Goal: Transaction & Acquisition: Purchase product/service

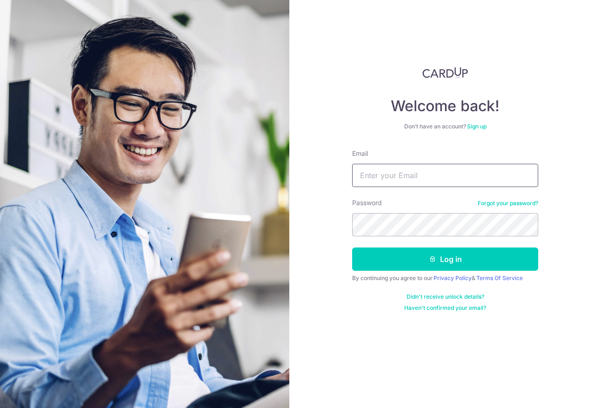
click at [412, 174] on input "Email" at bounding box center [445, 175] width 186 height 23
type input "christal.sih@gmail.com"
click at [352, 248] on button "Log in" at bounding box center [445, 259] width 186 height 23
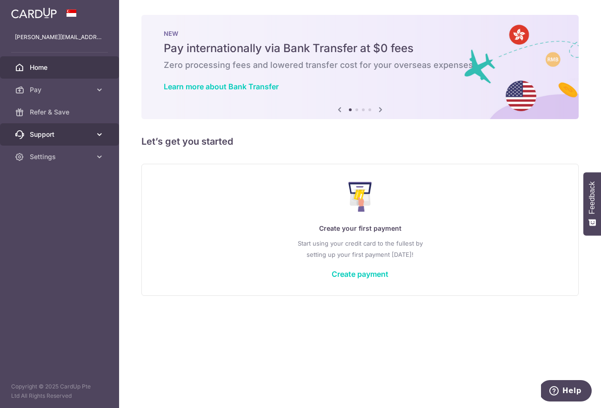
click at [54, 139] on link "Support" at bounding box center [59, 134] width 119 height 22
click at [50, 176] on body "christal.sih@gmail.com Home Pay Payments Recipients Cards Refer & Save Support …" at bounding box center [300, 204] width 601 height 408
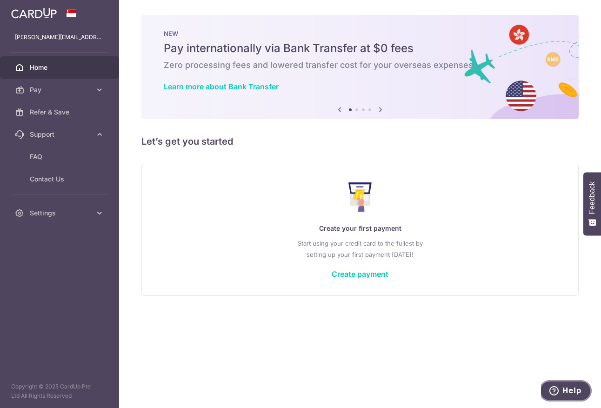
click at [555, 385] on button "Help" at bounding box center [566, 390] width 53 height 21
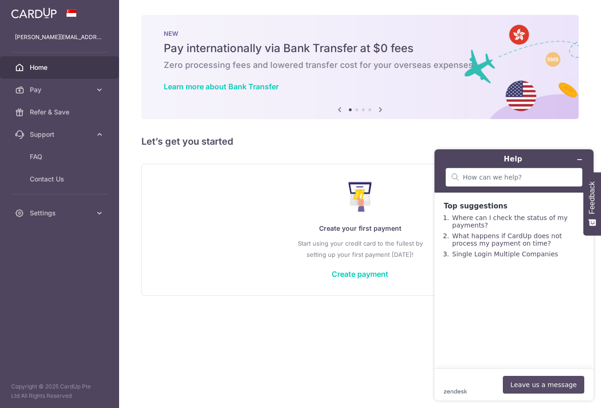
click at [520, 386] on button "Leave us a message" at bounding box center [543, 385] width 81 height 18
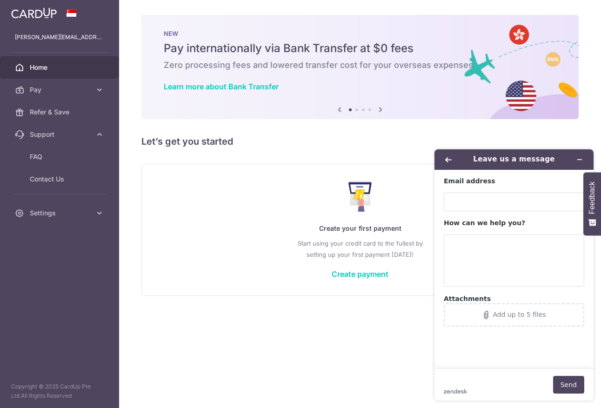
click at [177, 366] on div "× Pause Schedule Pause all future payments in this series Pause just this one p…" at bounding box center [360, 204] width 482 height 408
click at [448, 159] on icon "Back" at bounding box center [449, 159] width 7 height 5
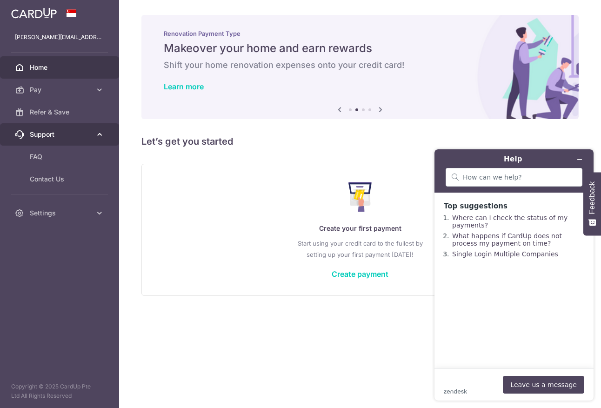
click at [47, 136] on span "Support" at bounding box center [60, 134] width 61 height 9
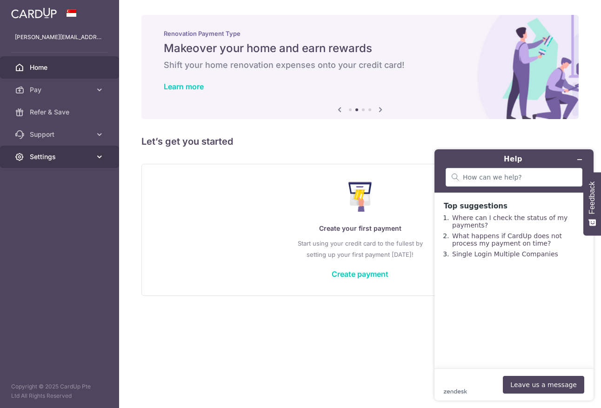
click at [61, 156] on span "Settings" at bounding box center [60, 156] width 61 height 9
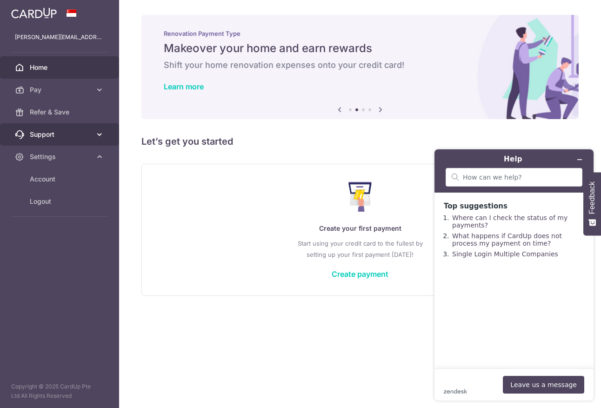
click at [50, 133] on span "Support" at bounding box center [60, 134] width 61 height 9
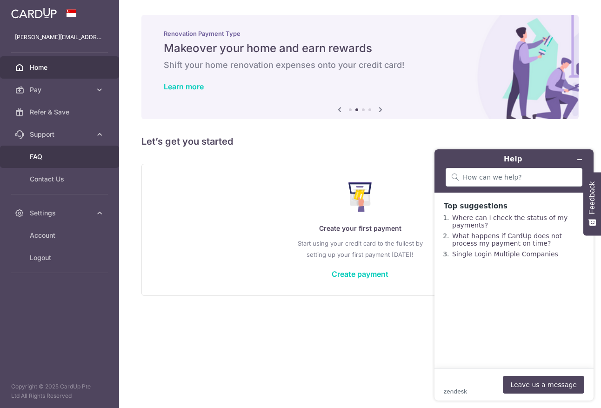
click at [66, 156] on span "FAQ" at bounding box center [60, 156] width 61 height 9
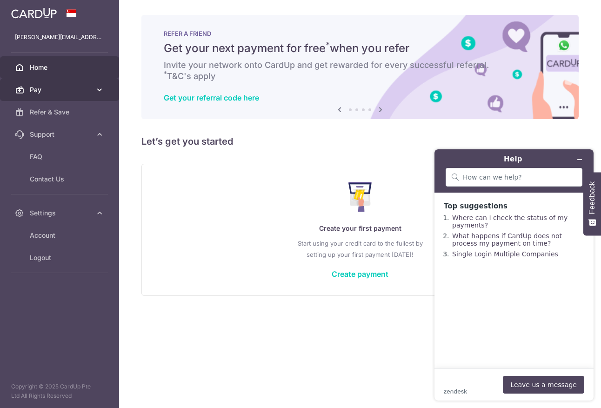
click at [46, 89] on span "Pay" at bounding box center [60, 89] width 61 height 9
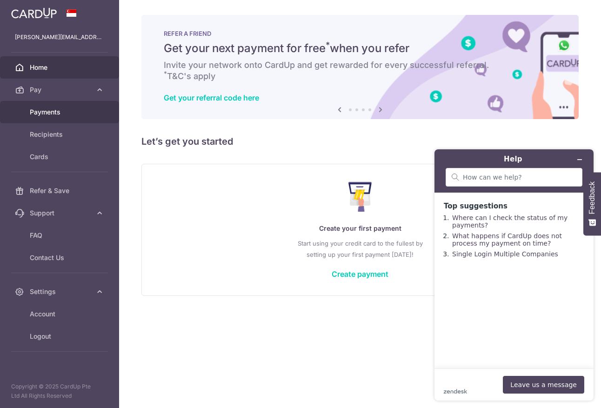
click at [65, 118] on link "Payments" at bounding box center [59, 112] width 119 height 22
click at [579, 158] on icon "Minimize widget" at bounding box center [580, 159] width 7 height 7
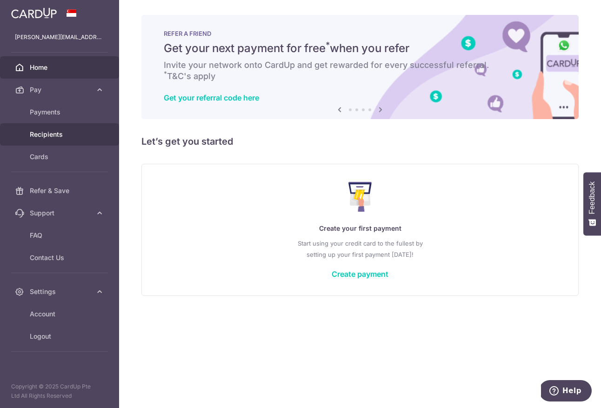
drag, startPoint x: 57, startPoint y: 135, endPoint x: 42, endPoint y: 136, distance: 15.0
click at [57, 135] on span "Recipients" at bounding box center [60, 134] width 61 height 9
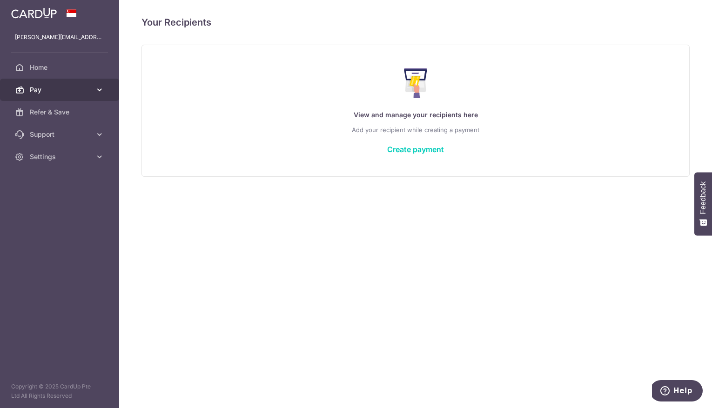
click at [32, 84] on link "Pay" at bounding box center [59, 90] width 119 height 22
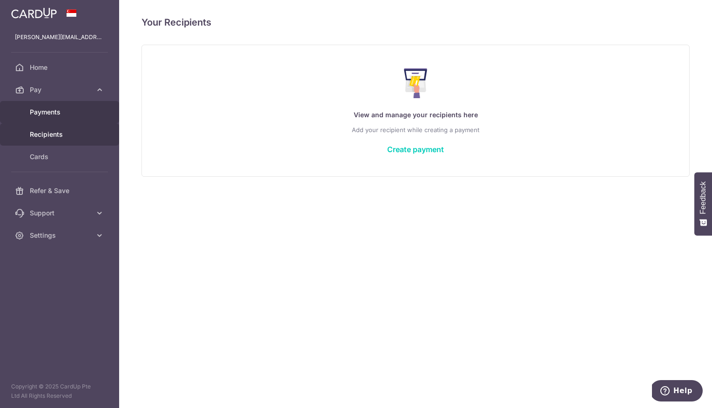
click at [58, 114] on span "Payments" at bounding box center [60, 112] width 61 height 9
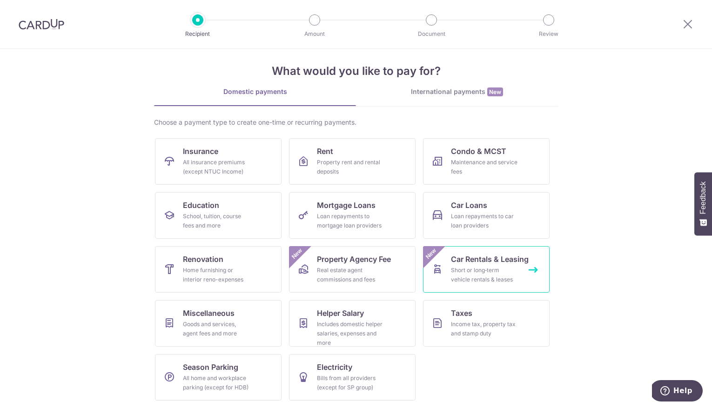
scroll to position [8, 0]
click at [200, 221] on div "School, tuition, course fees and more" at bounding box center [216, 221] width 67 height 19
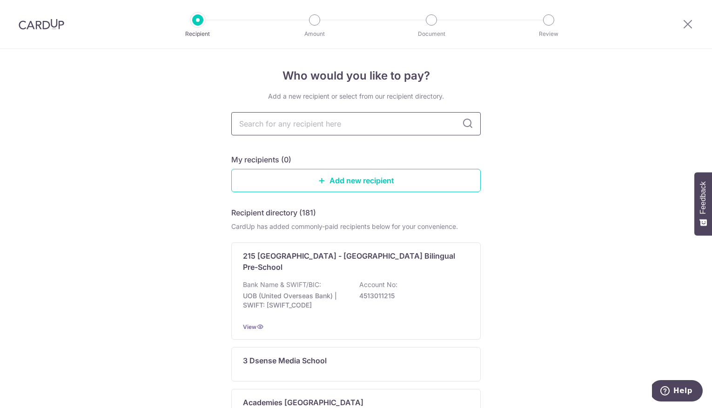
click at [281, 128] on input "text" at bounding box center [356, 123] width 250 height 23
type input "kinderland"
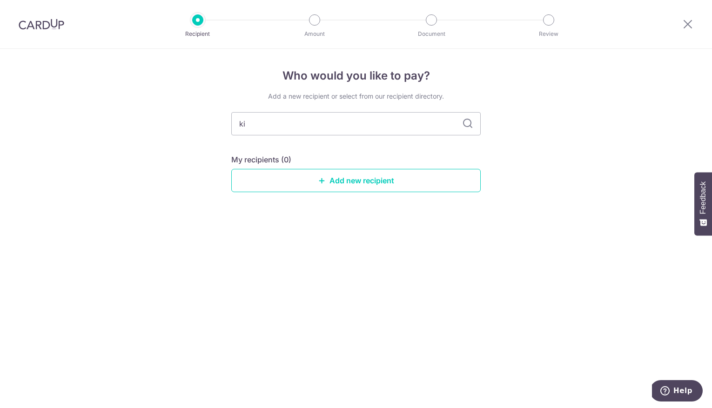
type input "k"
click at [204, 138] on div "Who would you like to pay? Add a new recipient or select from our recipient dir…" at bounding box center [356, 228] width 712 height 359
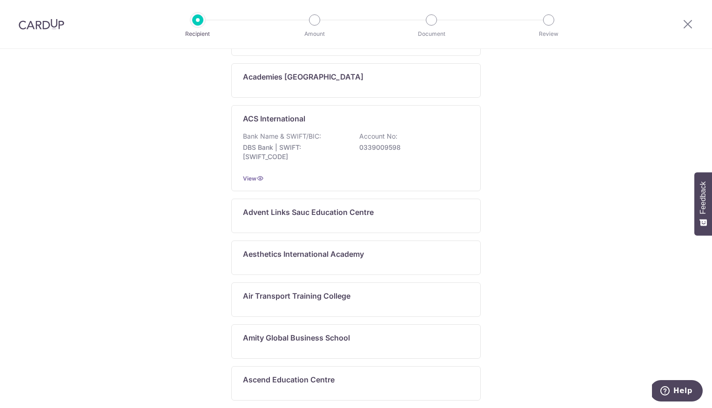
scroll to position [445, 0]
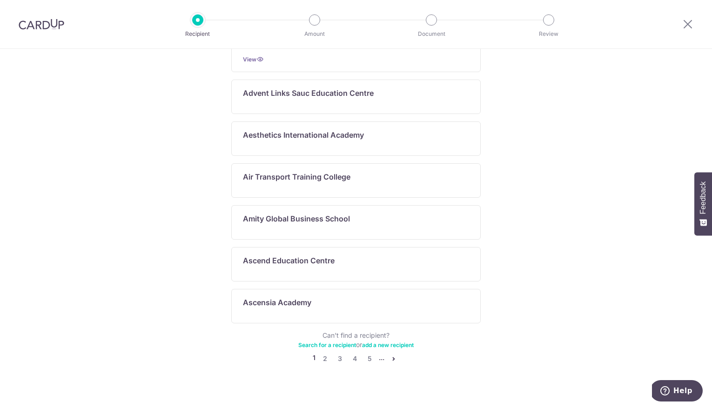
click at [330, 342] on link "Search for a recipient" at bounding box center [327, 345] width 58 height 7
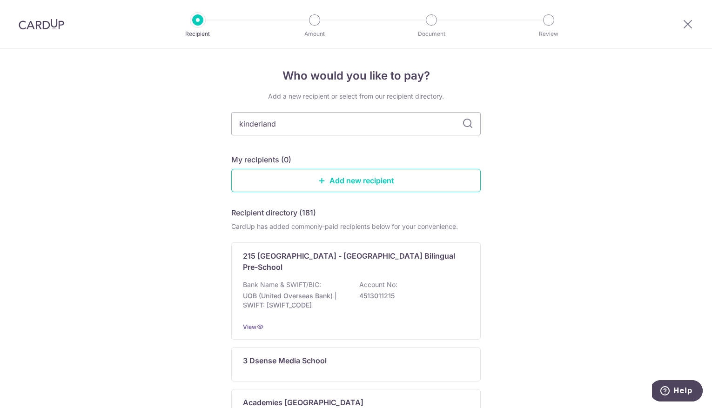
type input "kinderland"
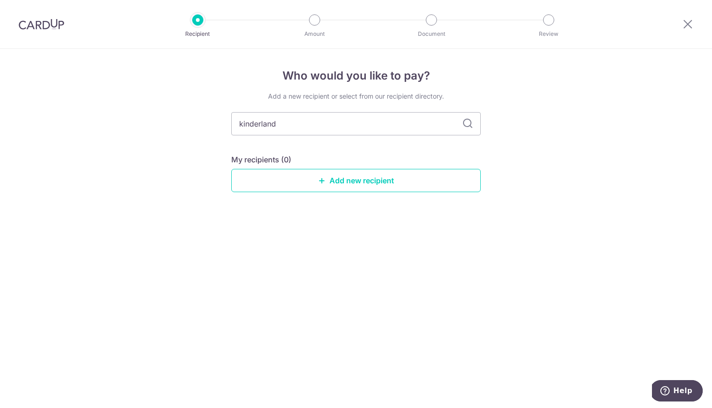
click at [209, 155] on div "Who would you like to pay? Add a new recipient or select from our recipient dir…" at bounding box center [356, 228] width 712 height 359
click at [255, 123] on input "kinderland" at bounding box center [356, 123] width 250 height 23
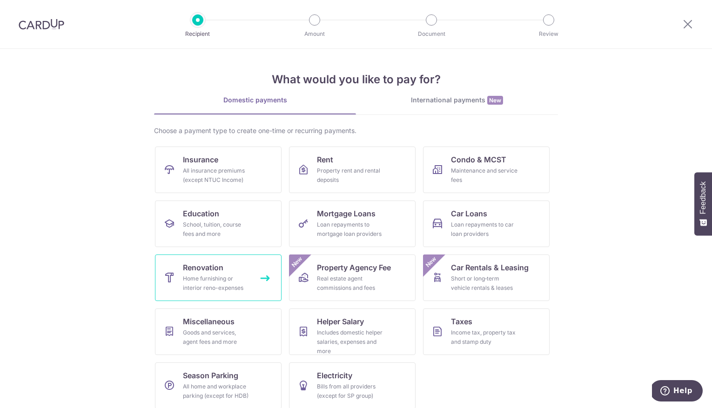
scroll to position [8, 0]
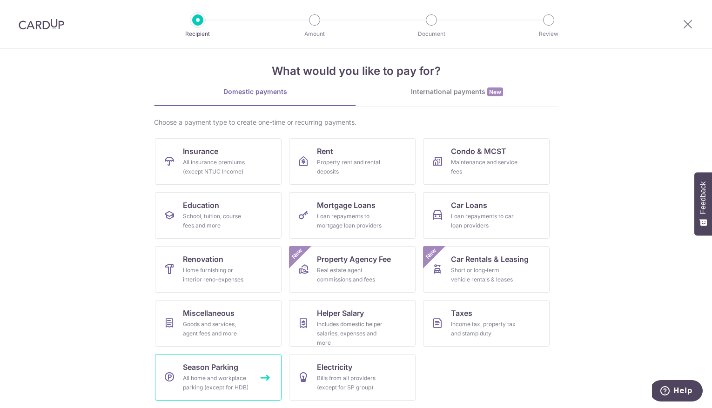
click at [236, 369] on span "Season Parking" at bounding box center [210, 367] width 55 height 11
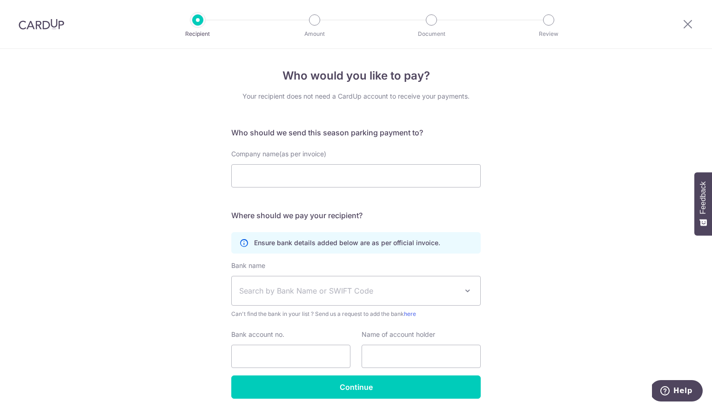
scroll to position [34, 0]
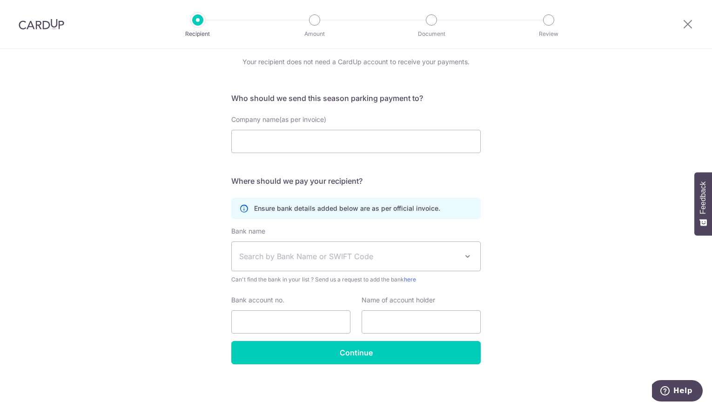
click at [344, 256] on span "Search by Bank Name or SWIFT Code" at bounding box center [348, 256] width 219 height 11
drag, startPoint x: 201, startPoint y: 213, endPoint x: 201, endPoint y: 204, distance: 8.9
click at [201, 213] on div "Who would you like to pay? Your recipient does not need a CardUp account to rec…" at bounding box center [356, 211] width 712 height 394
